Goal: Task Accomplishment & Management: Manage account settings

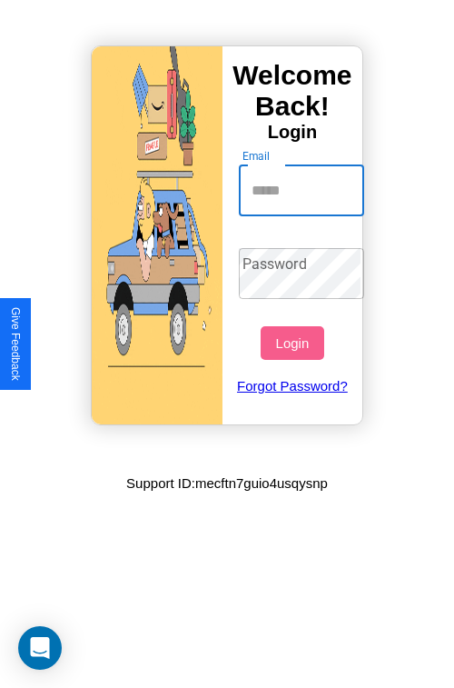
click at [304, 190] on input "Email" at bounding box center [302, 190] width 126 height 51
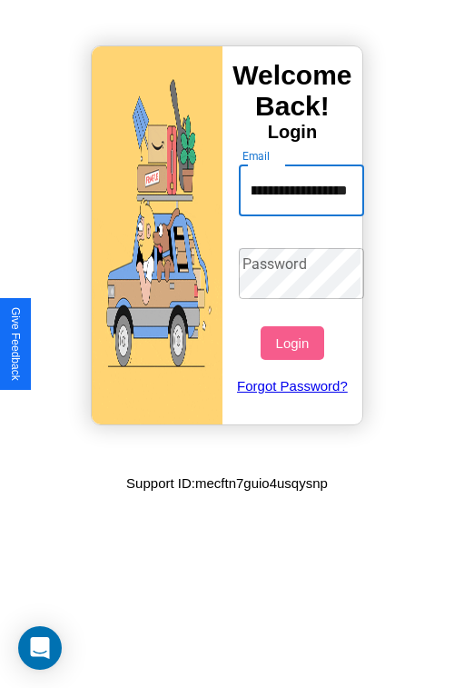
scroll to position [0, 110]
type input "**********"
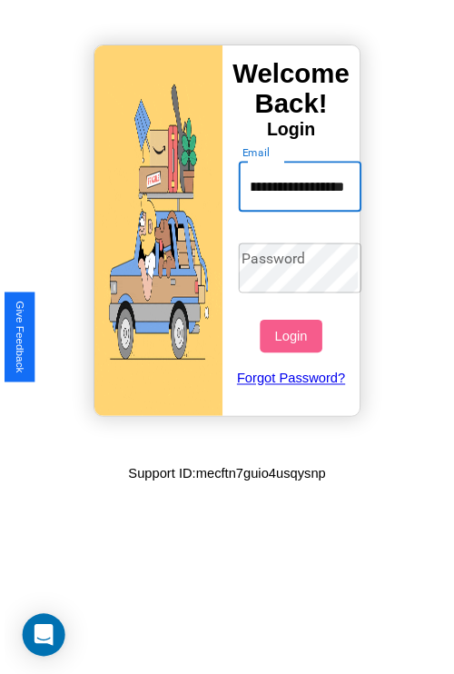
scroll to position [0, 0]
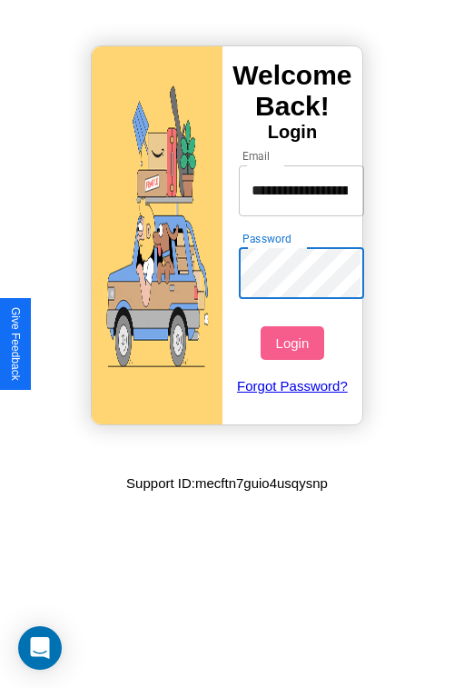
click at [295, 343] on button "Login" at bounding box center [292, 343] width 63 height 34
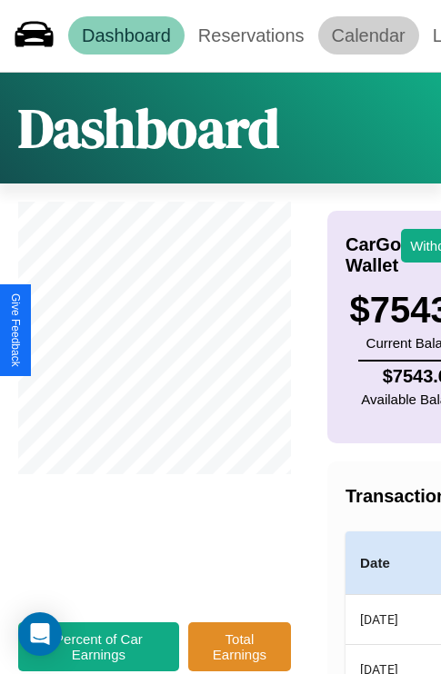
click at [368, 35] on link "Calendar" at bounding box center [368, 35] width 101 height 38
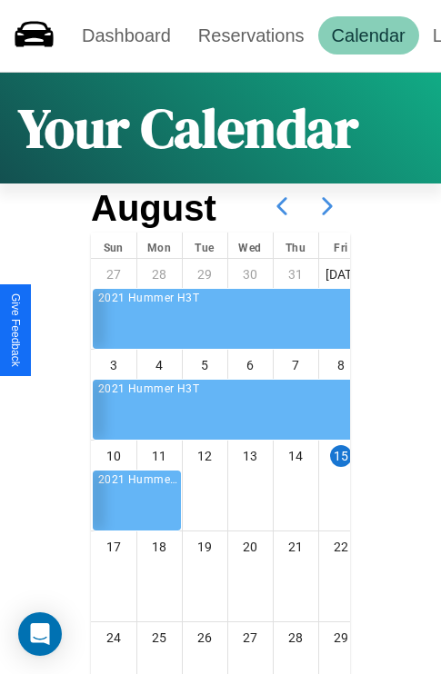
click at [327, 206] on icon at bounding box center [327, 206] width 45 height 45
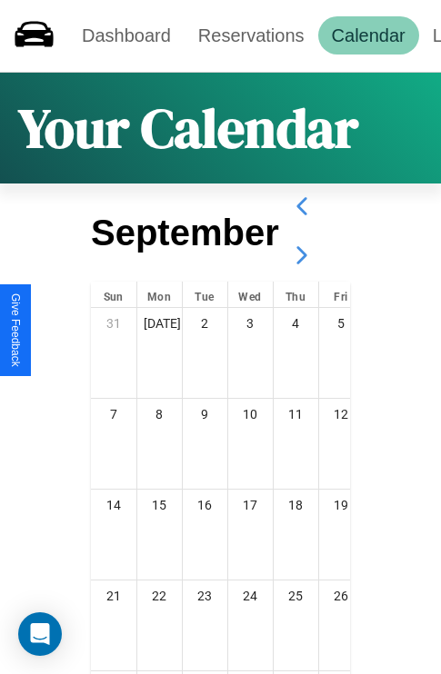
click at [301, 255] on icon at bounding box center [301, 255] width 45 height 45
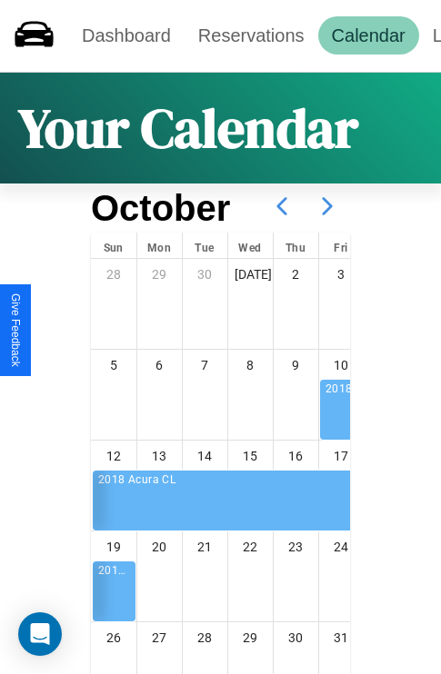
click at [327, 206] on icon at bounding box center [327, 206] width 45 height 45
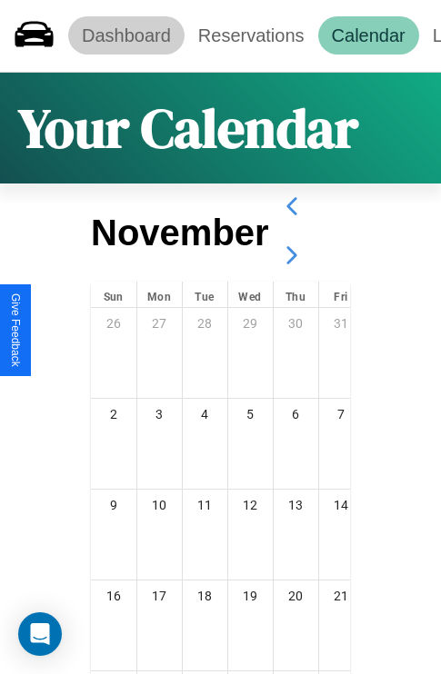
click at [125, 35] on link "Dashboard" at bounding box center [126, 35] width 116 height 38
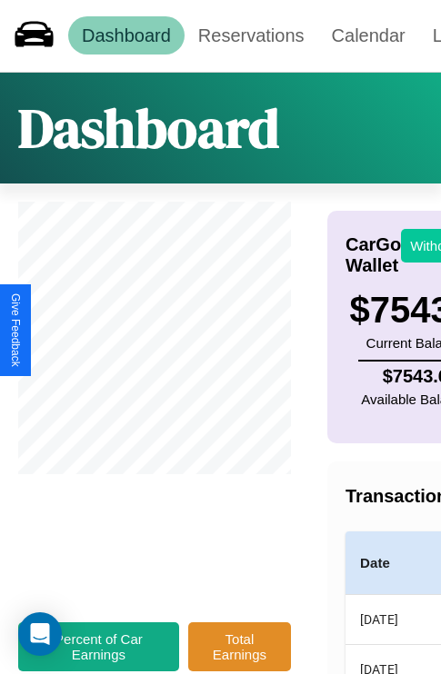
click at [427, 245] on button "Withdraw" at bounding box center [438, 246] width 75 height 34
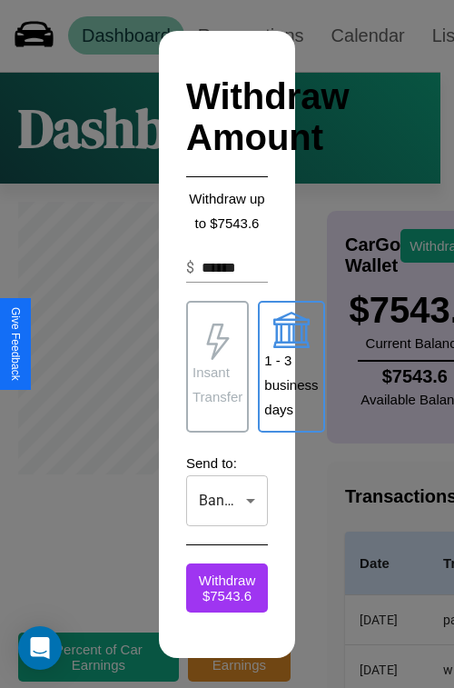
click at [217, 366] on p "Insant Transfer" at bounding box center [218, 384] width 50 height 49
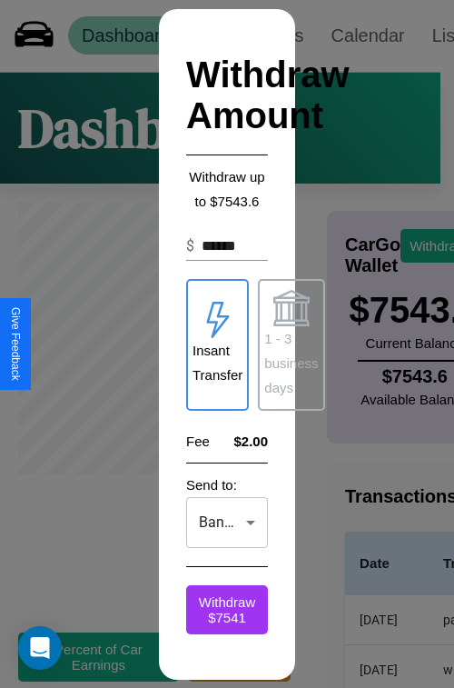
click at [291, 345] on p "1 - 3 business days" at bounding box center [292, 363] width 54 height 74
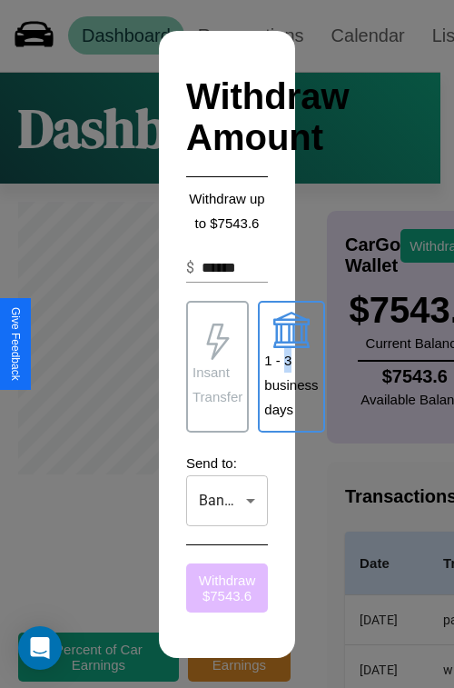
click at [227, 587] on button "Withdraw $ 7543.6" at bounding box center [227, 588] width 82 height 49
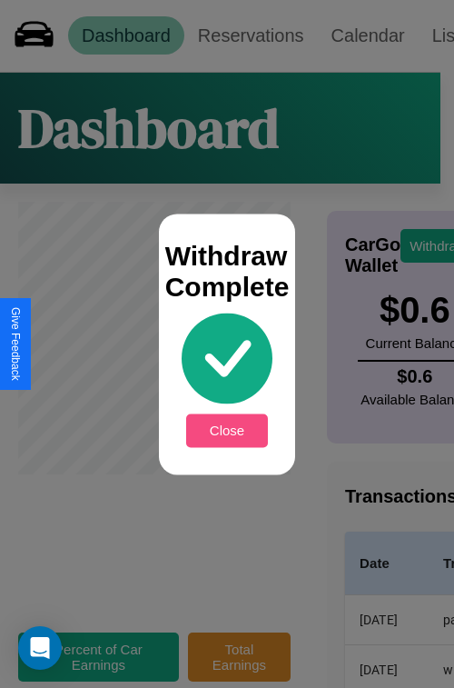
click at [227, 430] on button "Close" at bounding box center [227, 431] width 82 height 34
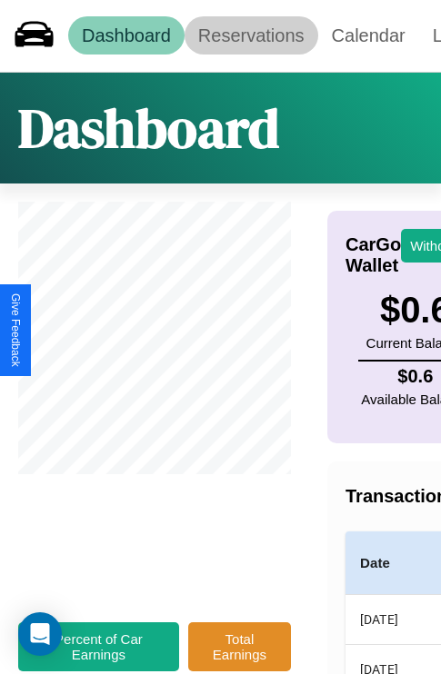
click at [251, 35] on link "Reservations" at bounding box center [252, 35] width 134 height 38
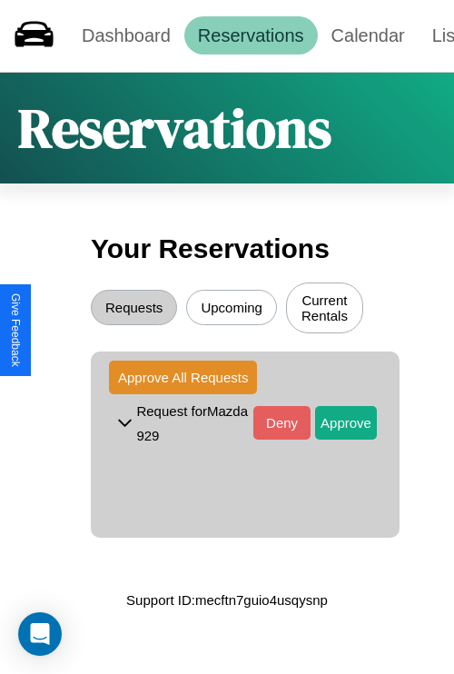
click at [232, 310] on button "Upcoming" at bounding box center [231, 307] width 91 height 35
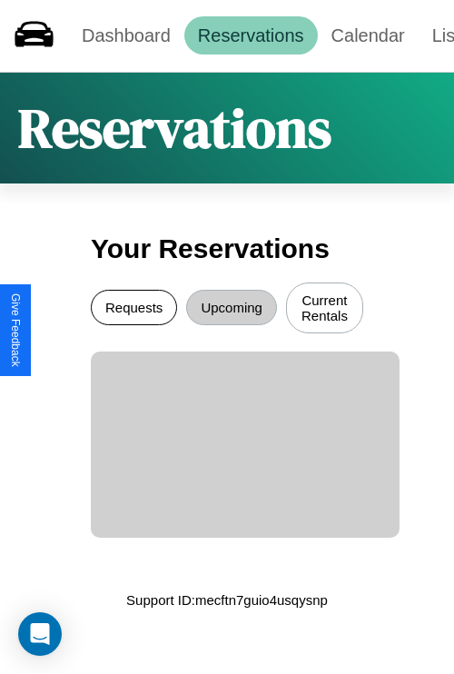
click at [134, 310] on button "Requests" at bounding box center [134, 307] width 86 height 35
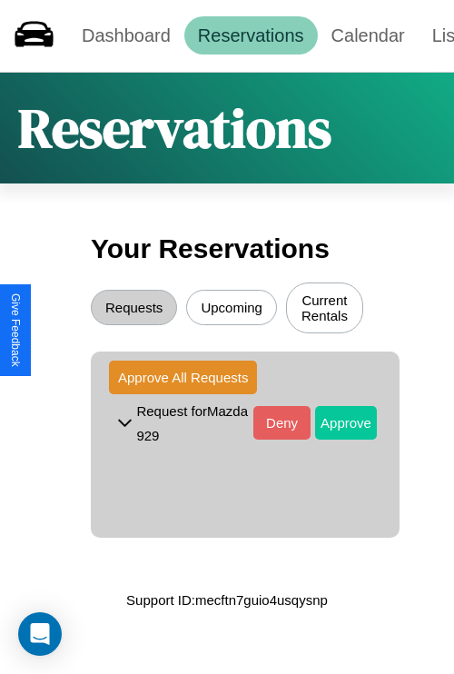
click at [333, 425] on button "Approve" at bounding box center [346, 423] width 62 height 34
